Goal: Task Accomplishment & Management: Use online tool/utility

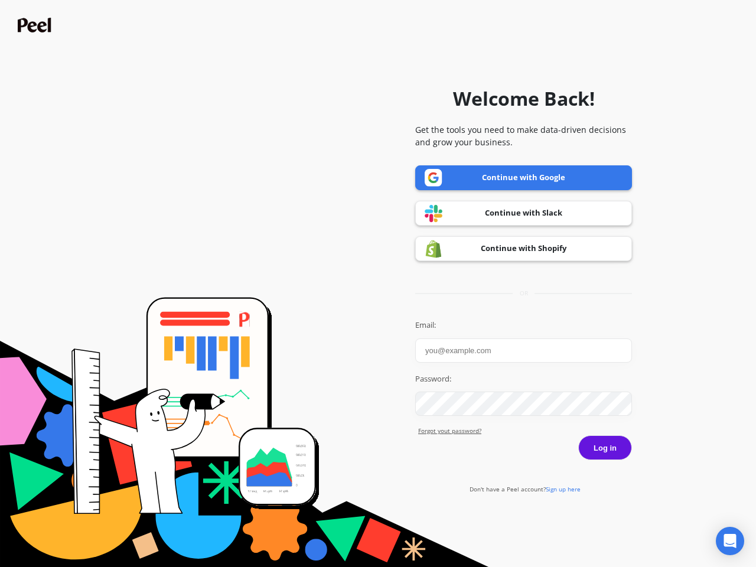
click at [730, 541] on icon "Open Intercom Messenger" at bounding box center [730, 541] width 12 height 14
